Goal: Task Accomplishment & Management: Use online tool/utility

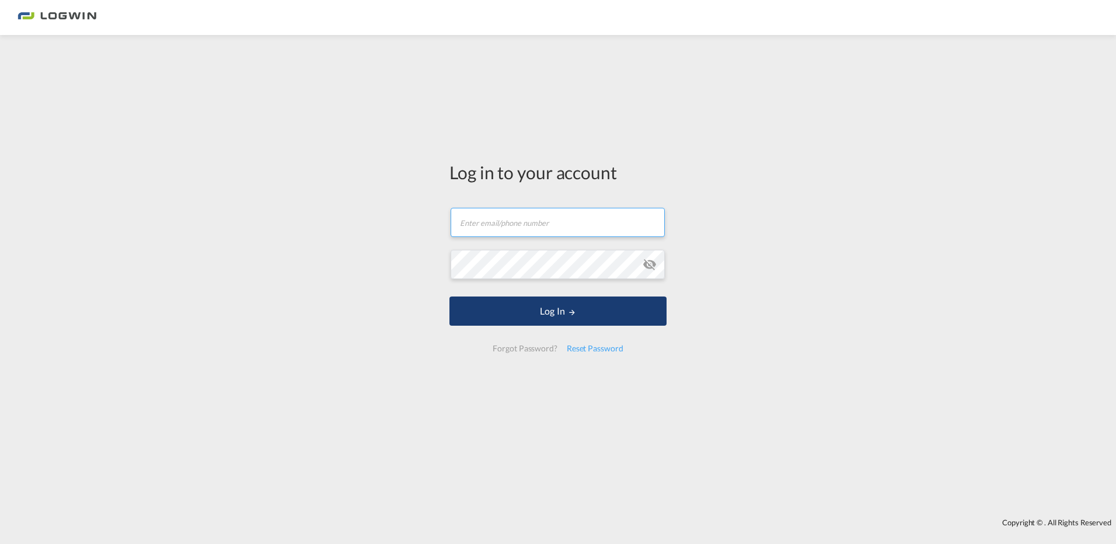
type input "[PERSON_NAME][EMAIL_ADDRESS][PERSON_NAME][DOMAIN_NAME]"
click at [566, 309] on button "Log In" at bounding box center [557, 311] width 217 height 29
